Goal: Information Seeking & Learning: Learn about a topic

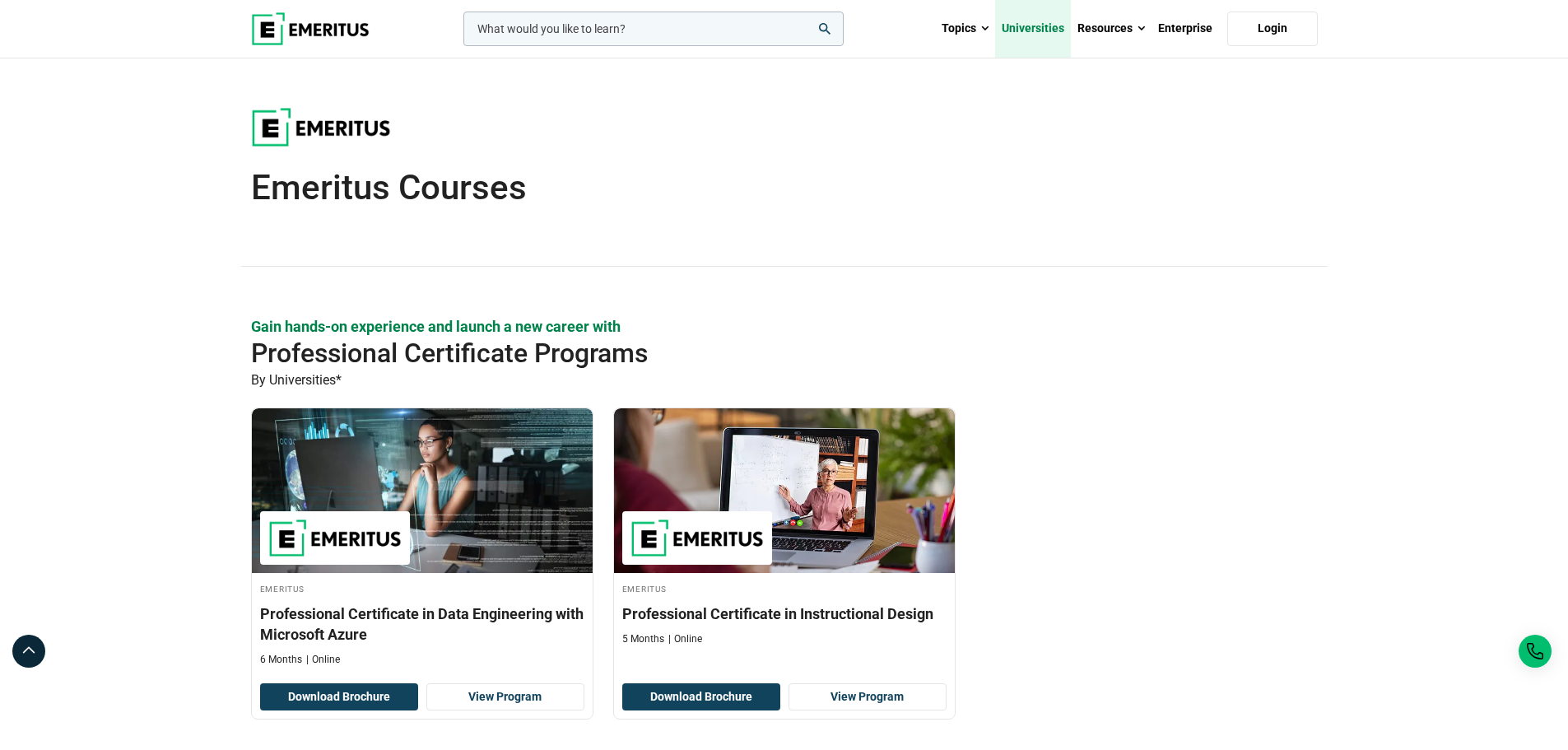
click at [1049, 25] on link "Universities" at bounding box center [1033, 29] width 75 height 58
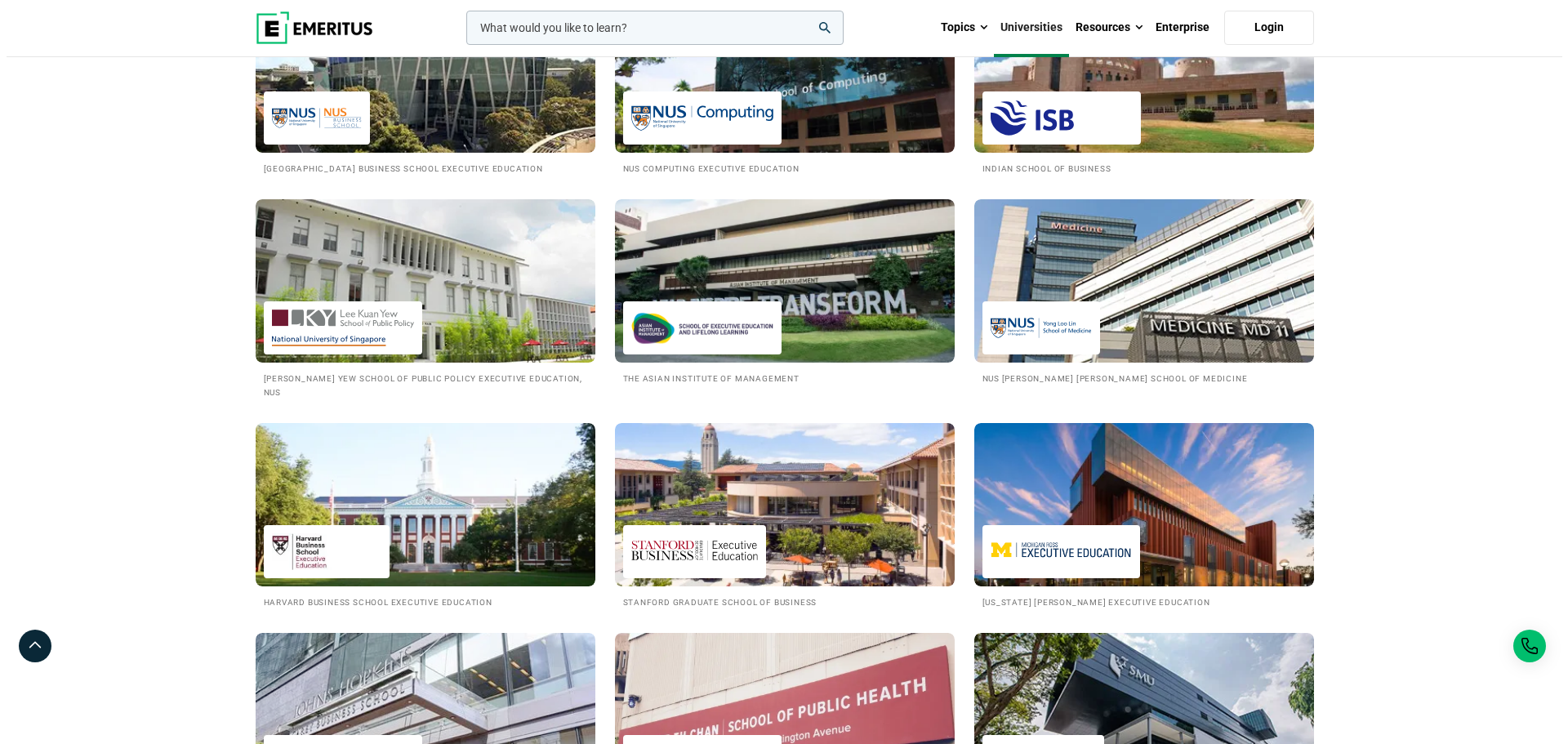
scroll to position [1144, 0]
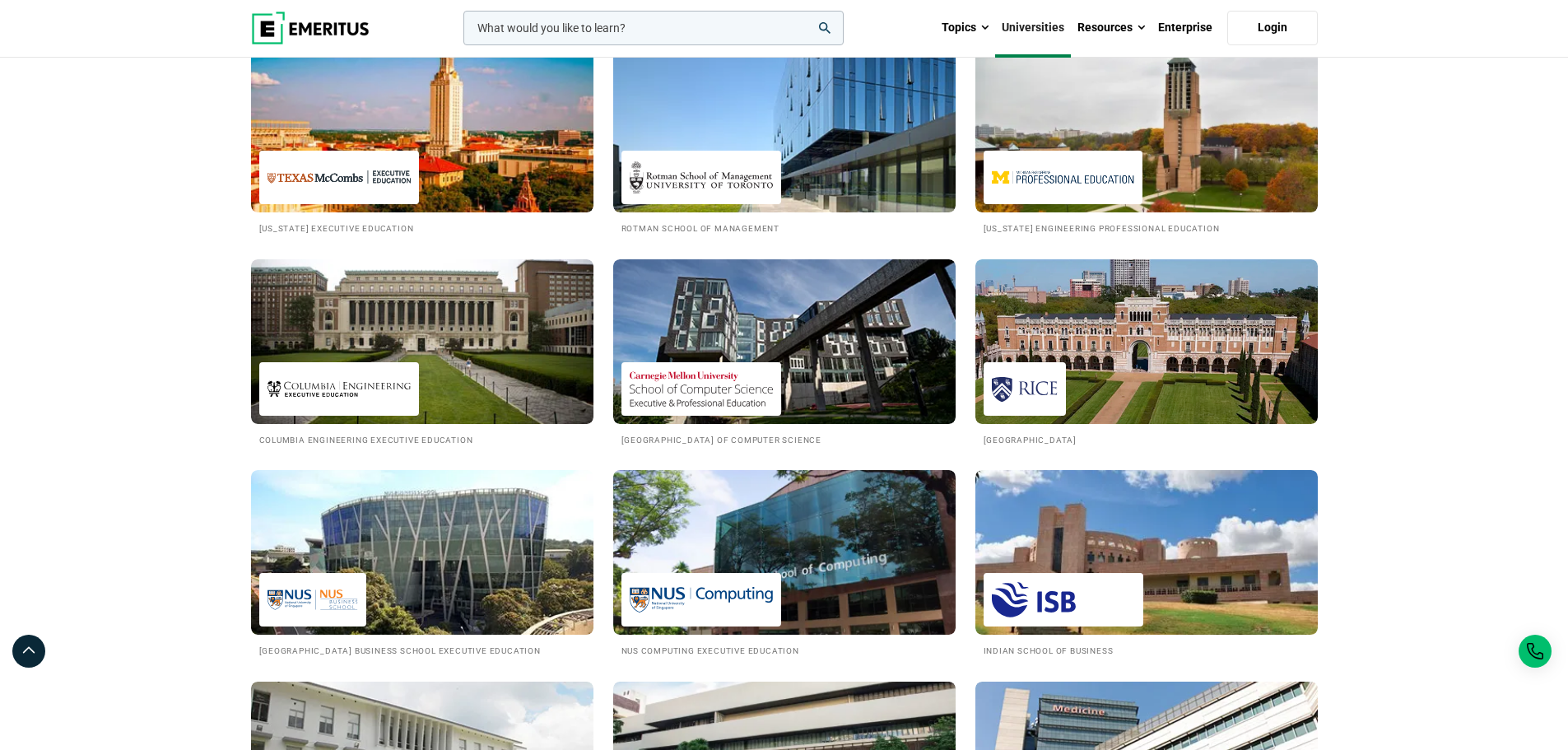
click at [589, 34] on input "woocommerce-product-search-field-0" at bounding box center [653, 28] width 381 height 34
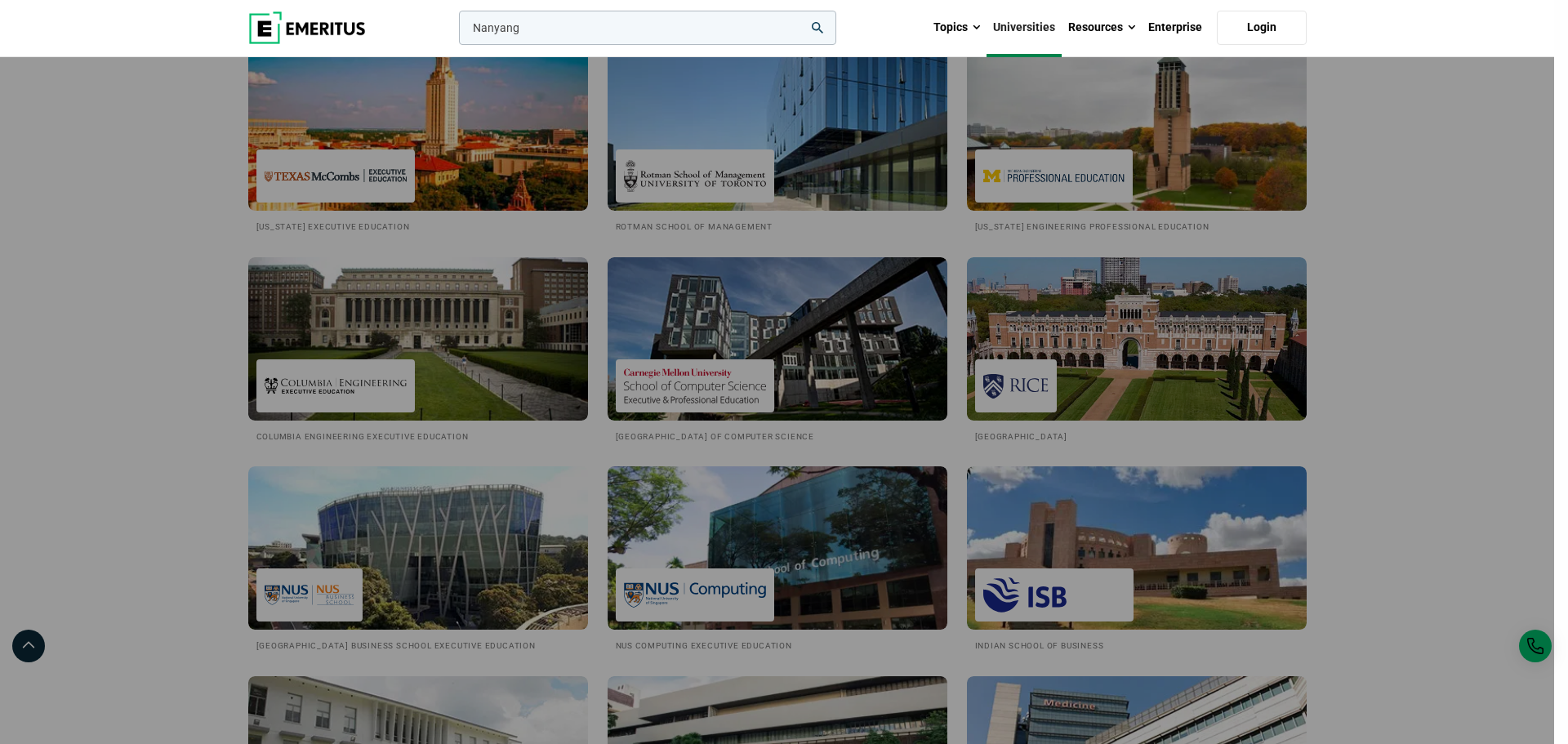
type input "Nanyang"
click at [456, 32] on button "search" at bounding box center [456, 32] width 0 height 0
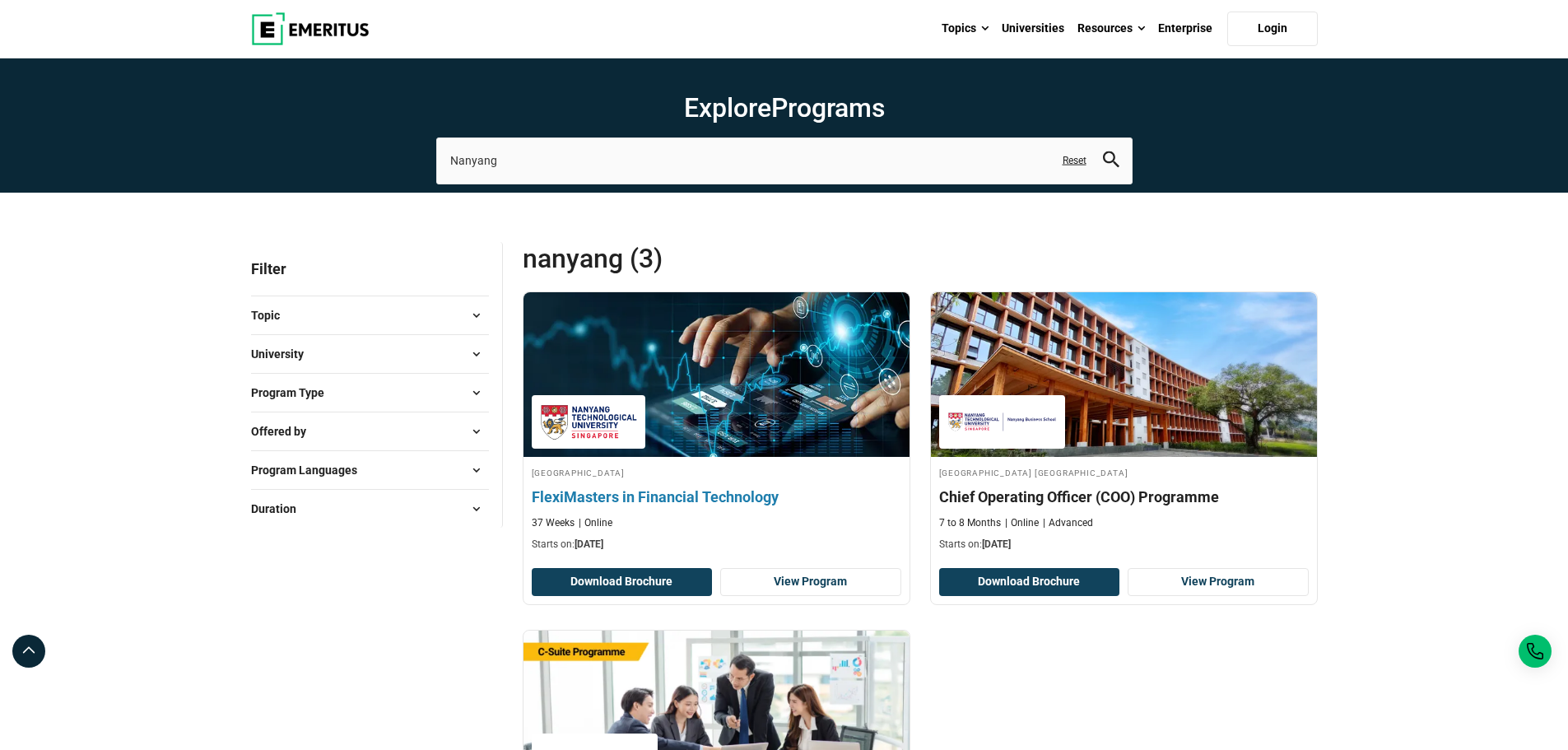
scroll to position [165, 0]
